Goal: Use online tool/utility: Utilize a website feature to perform a specific function

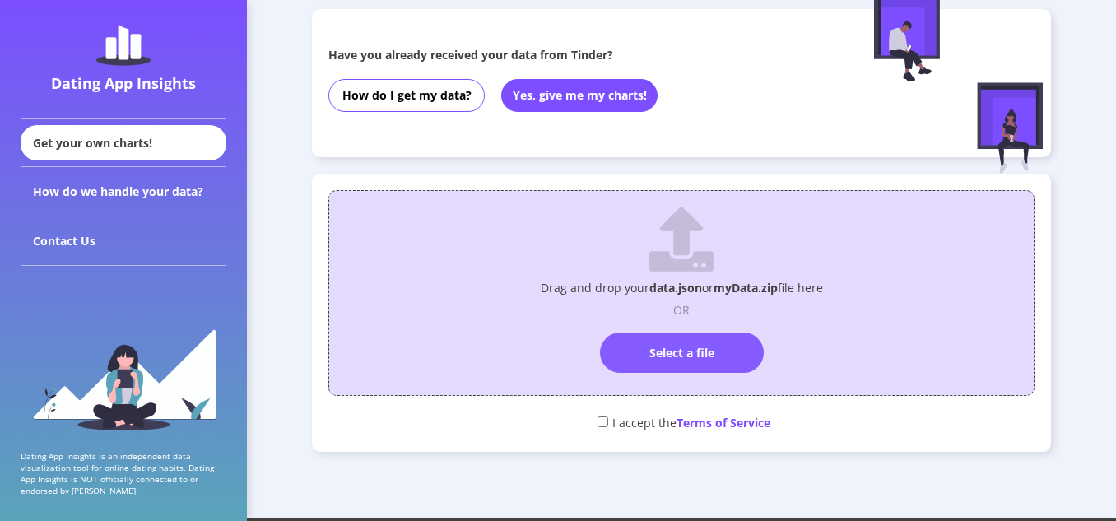
scroll to position [139, 0]
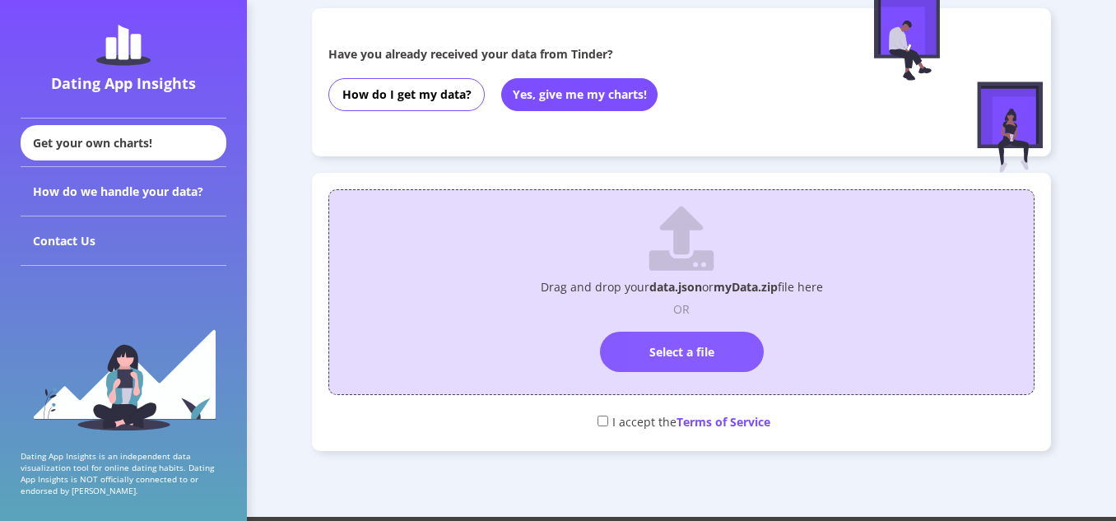
click at [684, 353] on label "Select a file" at bounding box center [682, 352] width 164 height 40
click at [681, 324] on input "Select a file" at bounding box center [681, 324] width 0 height 0
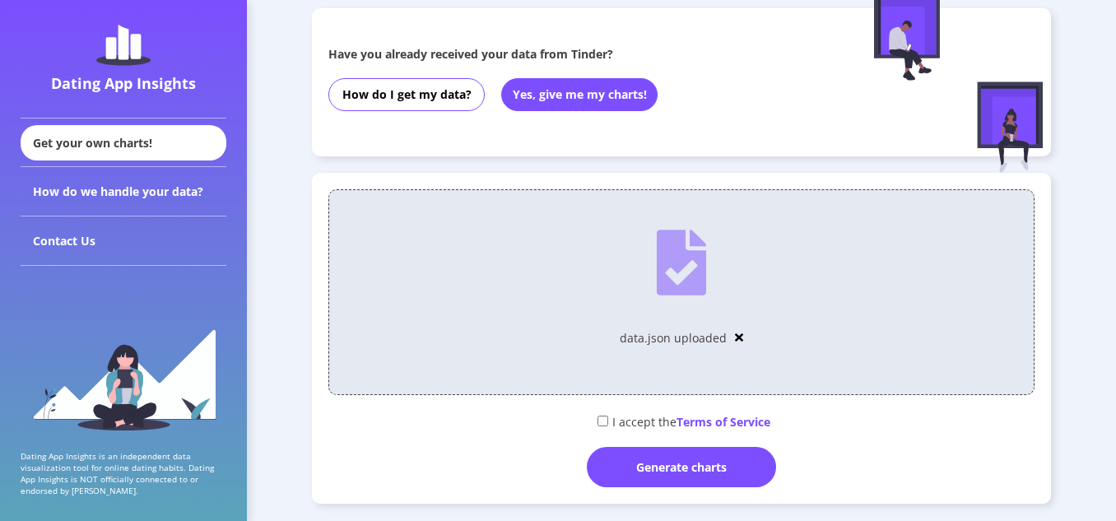
click at [598, 420] on input "checkbox" at bounding box center [602, 421] width 11 height 11
checkbox input "true"
click at [662, 475] on div "Generate charts" at bounding box center [681, 467] width 189 height 40
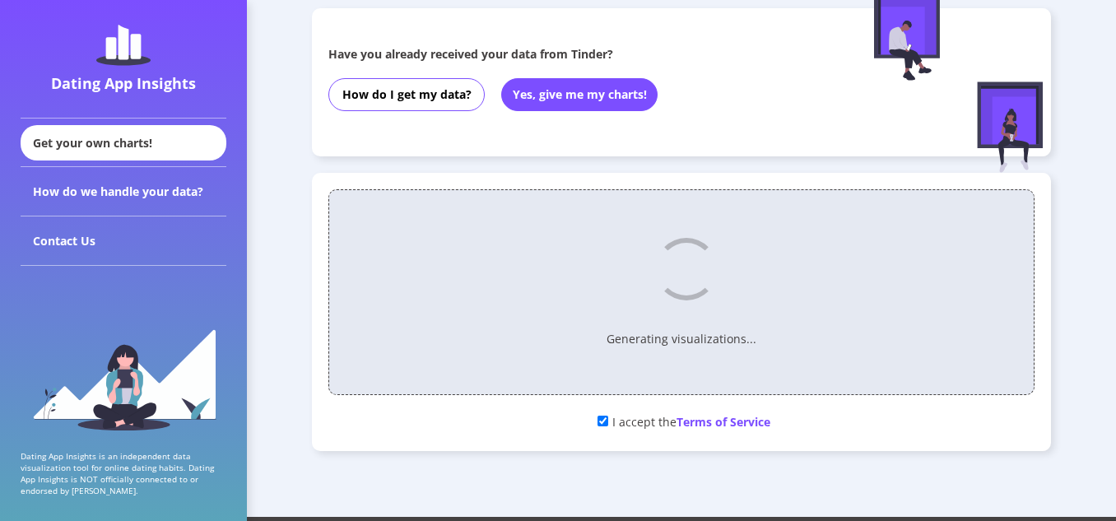
scroll to position [250, 0]
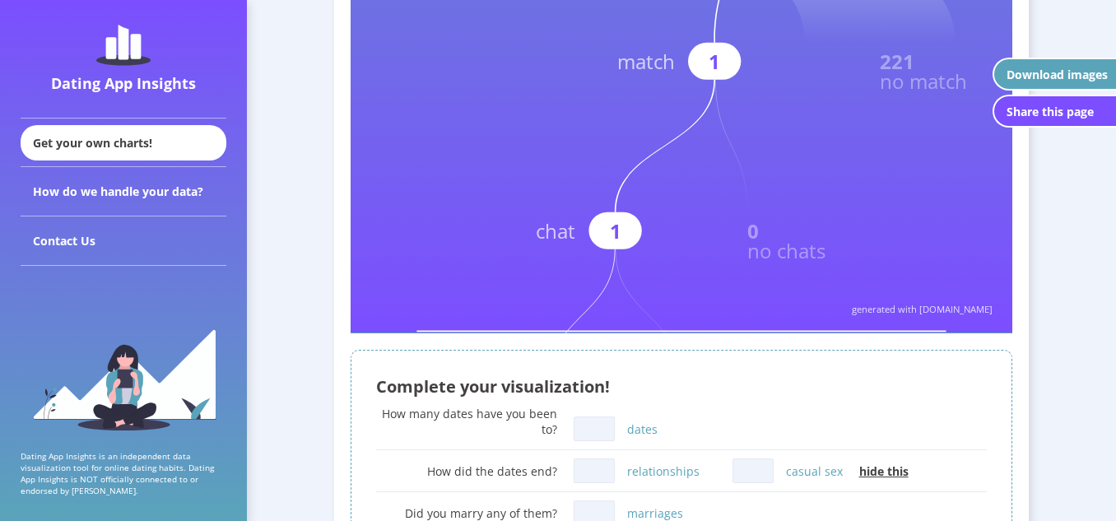
scroll to position [732, 0]
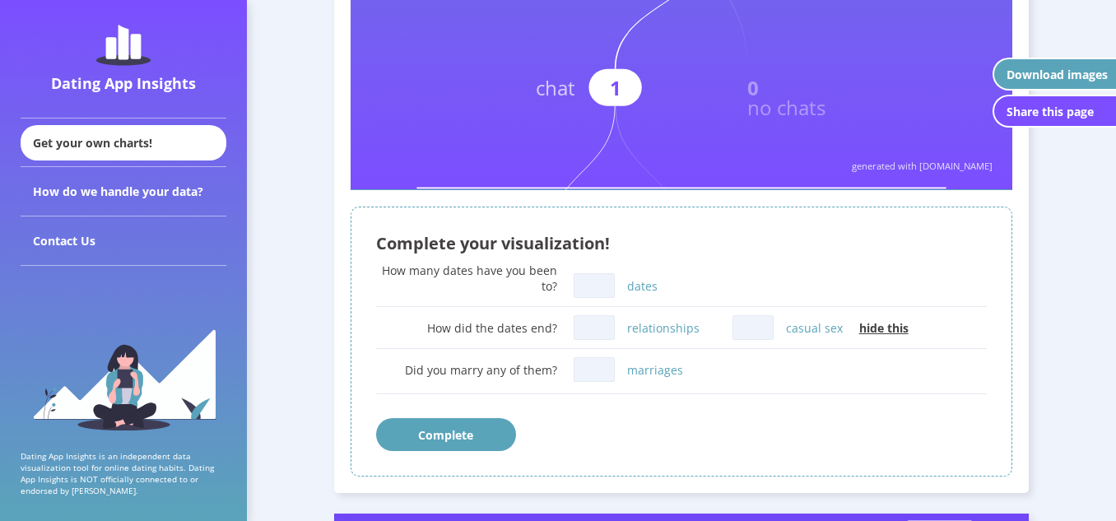
click at [601, 285] on input "dates" at bounding box center [594, 285] width 41 height 25
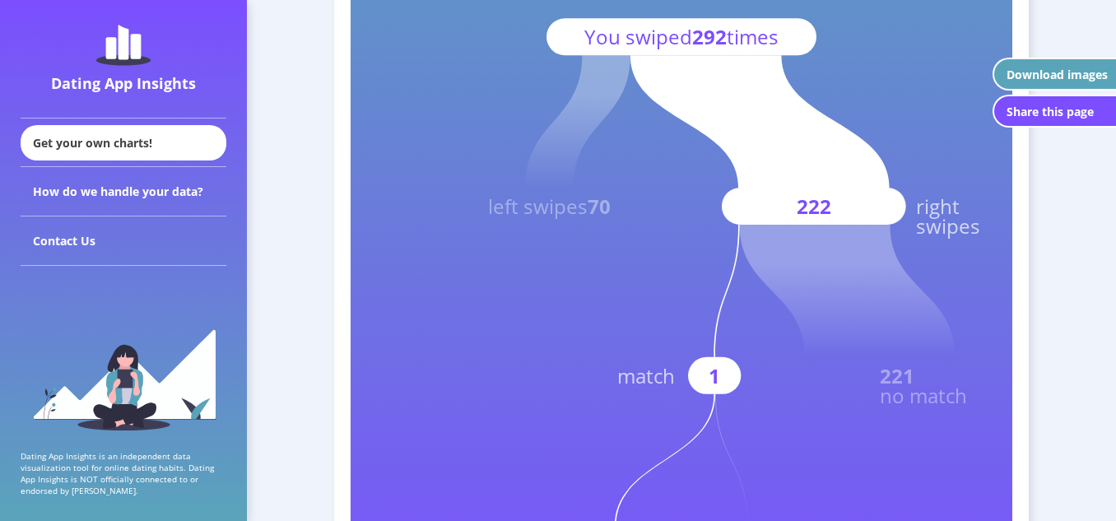
scroll to position [407, 0]
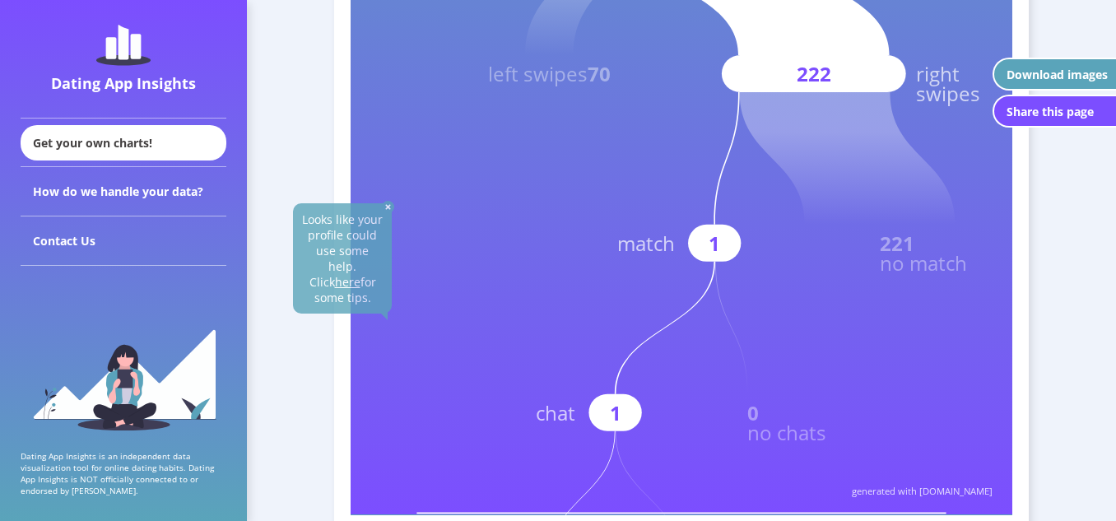
click at [749, 331] on rect at bounding box center [682, 101] width 662 height 828
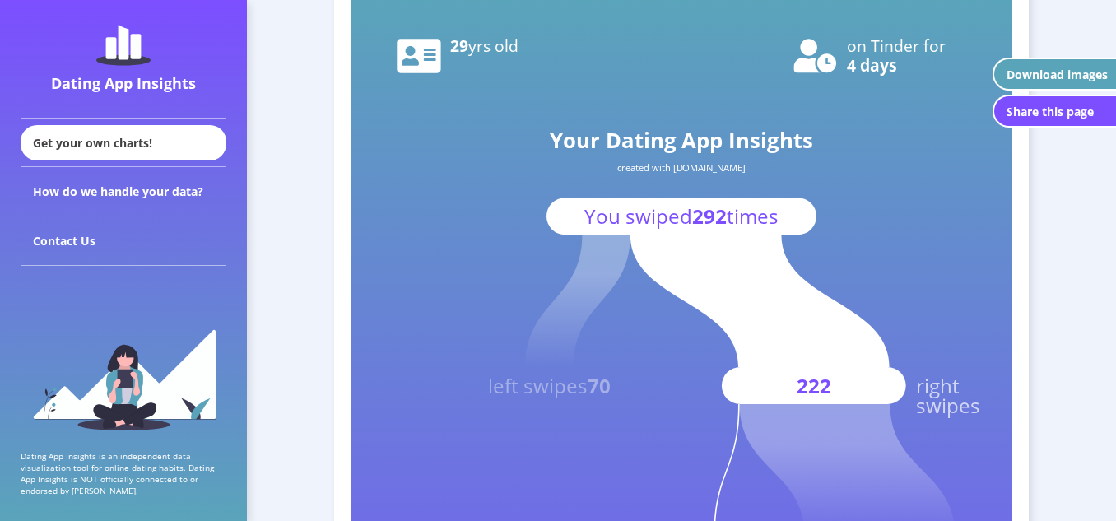
scroll to position [96, 0]
